Goal: Entertainment & Leisure: Consume media (video, audio)

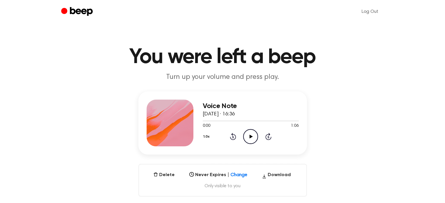
click at [324, 164] on div "Voice Note [DATE] · 16:36 0:00 1:06 Your browser does not support the [object O…" at bounding box center [222, 144] width 431 height 105
click at [253, 137] on icon "Play Audio" at bounding box center [250, 136] width 15 height 15
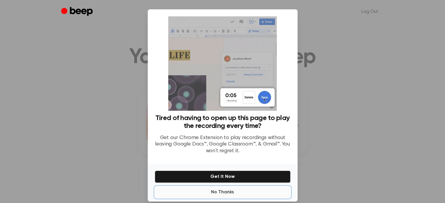
click at [218, 192] on button "No Thanks" at bounding box center [223, 193] width 136 height 12
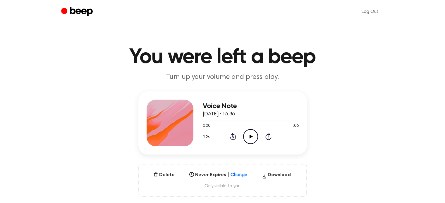
click at [250, 136] on icon at bounding box center [251, 137] width 3 height 4
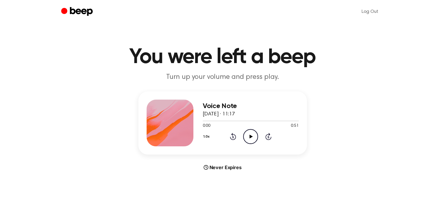
click at [256, 132] on circle at bounding box center [251, 137] width 14 height 14
click at [248, 137] on icon "Play Audio" at bounding box center [250, 136] width 15 height 15
click at [249, 136] on icon "Play Audio" at bounding box center [250, 136] width 15 height 15
